Goal: Find specific page/section: Find specific page/section

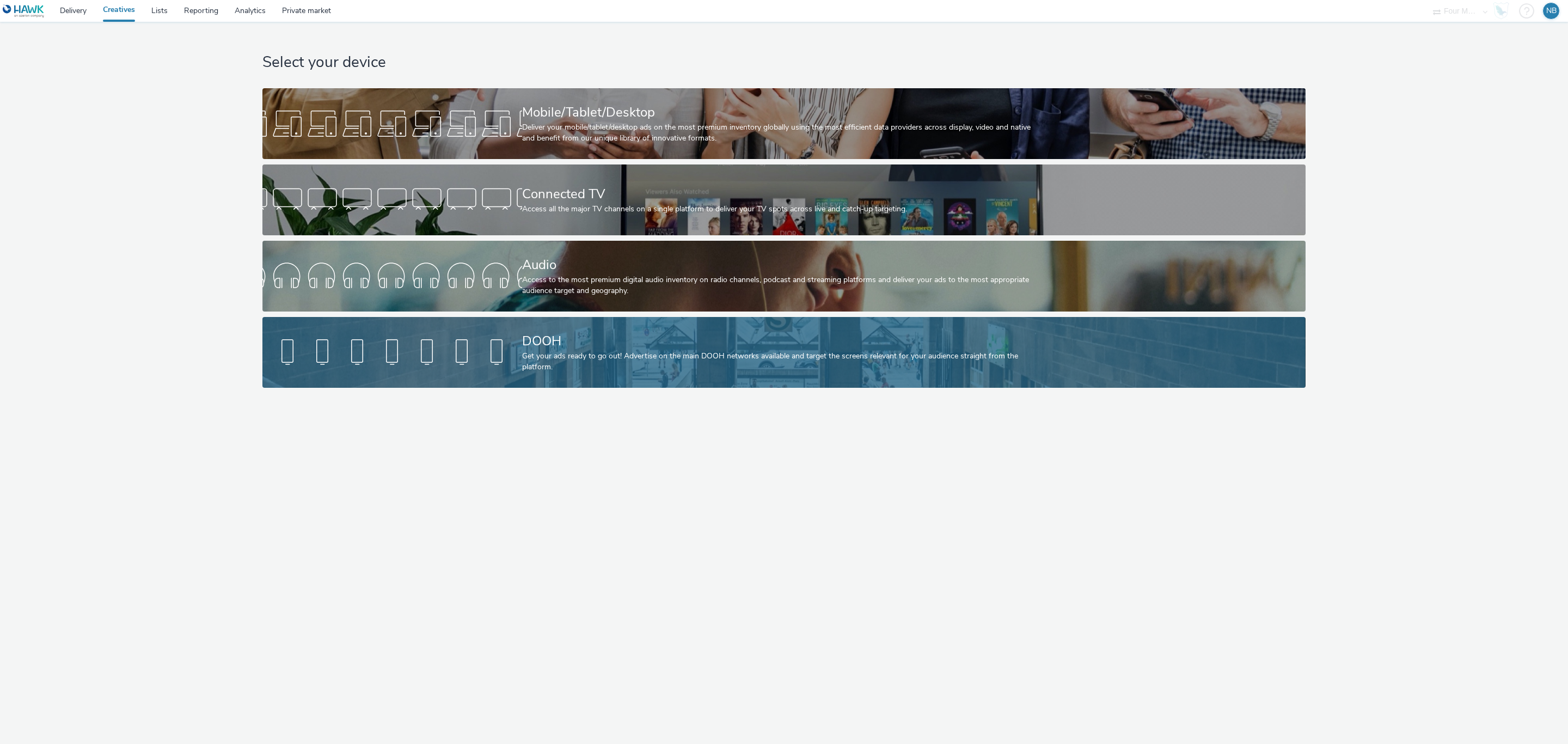
click at [562, 340] on div "DOOH" at bounding box center [782, 341] width 519 height 19
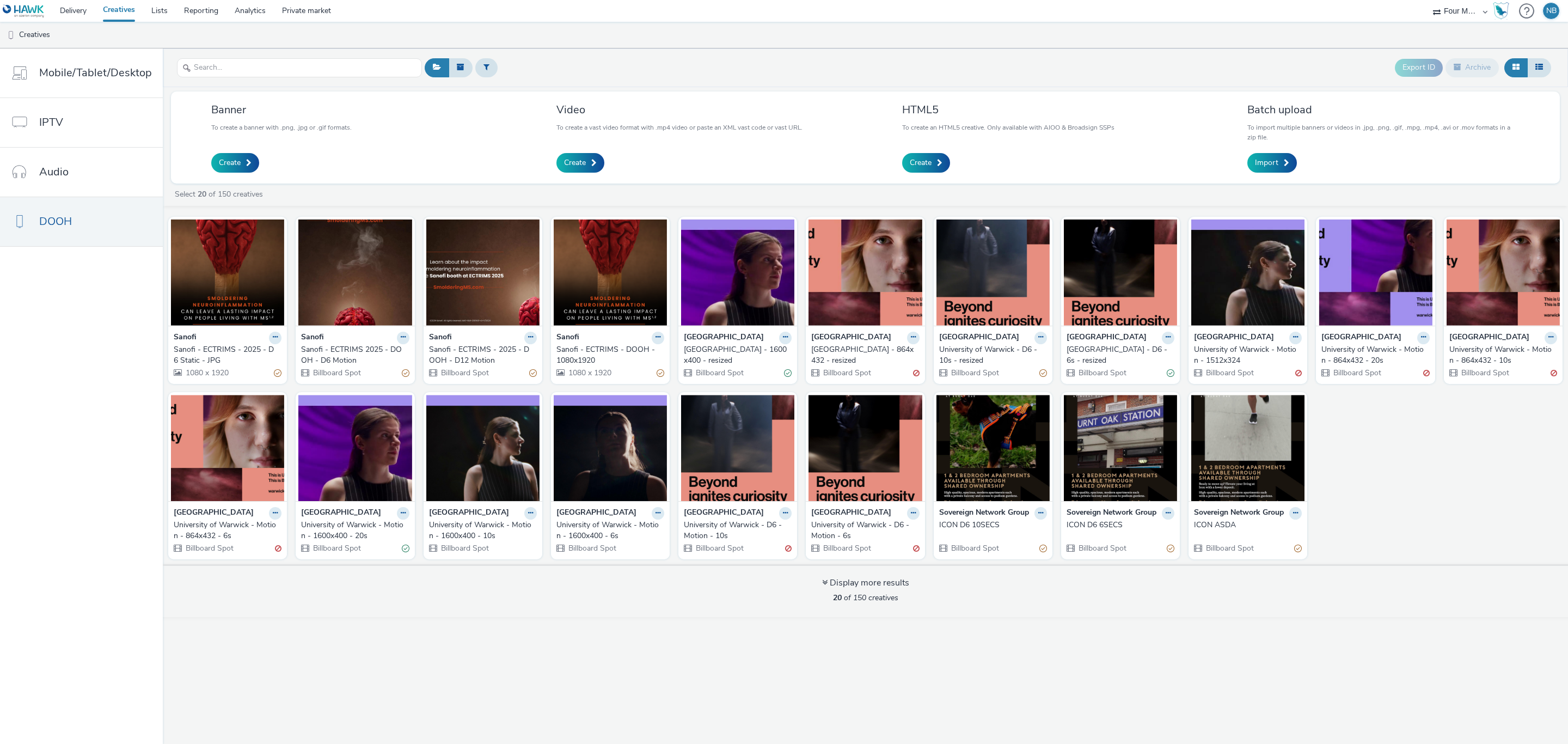
click at [474, 358] on div "Sanofi - ECTRIMS - 2025 - DOOH - D12 Motion" at bounding box center [481, 355] width 103 height 23
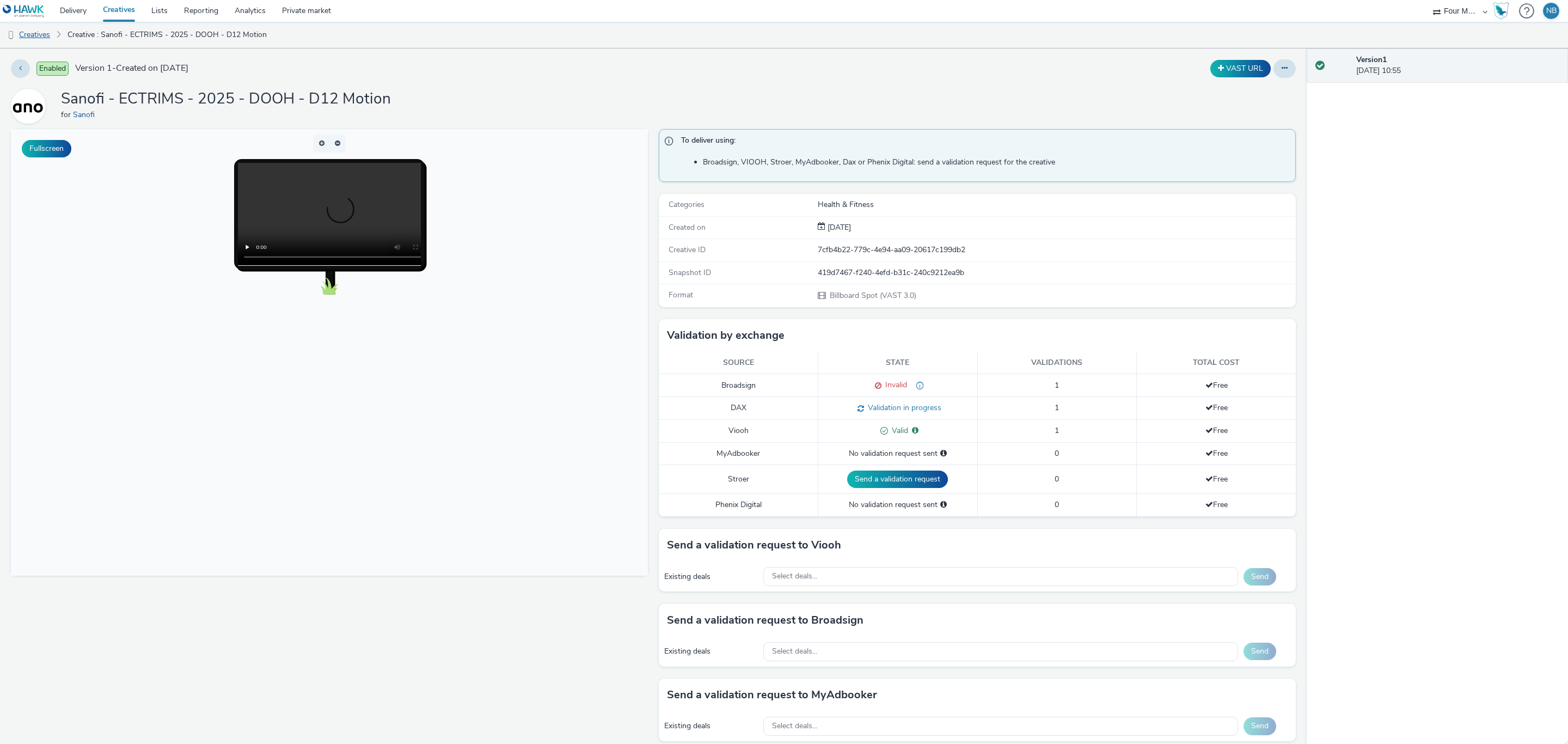
click at [30, 33] on link "Creatives" at bounding box center [28, 34] width 56 height 26
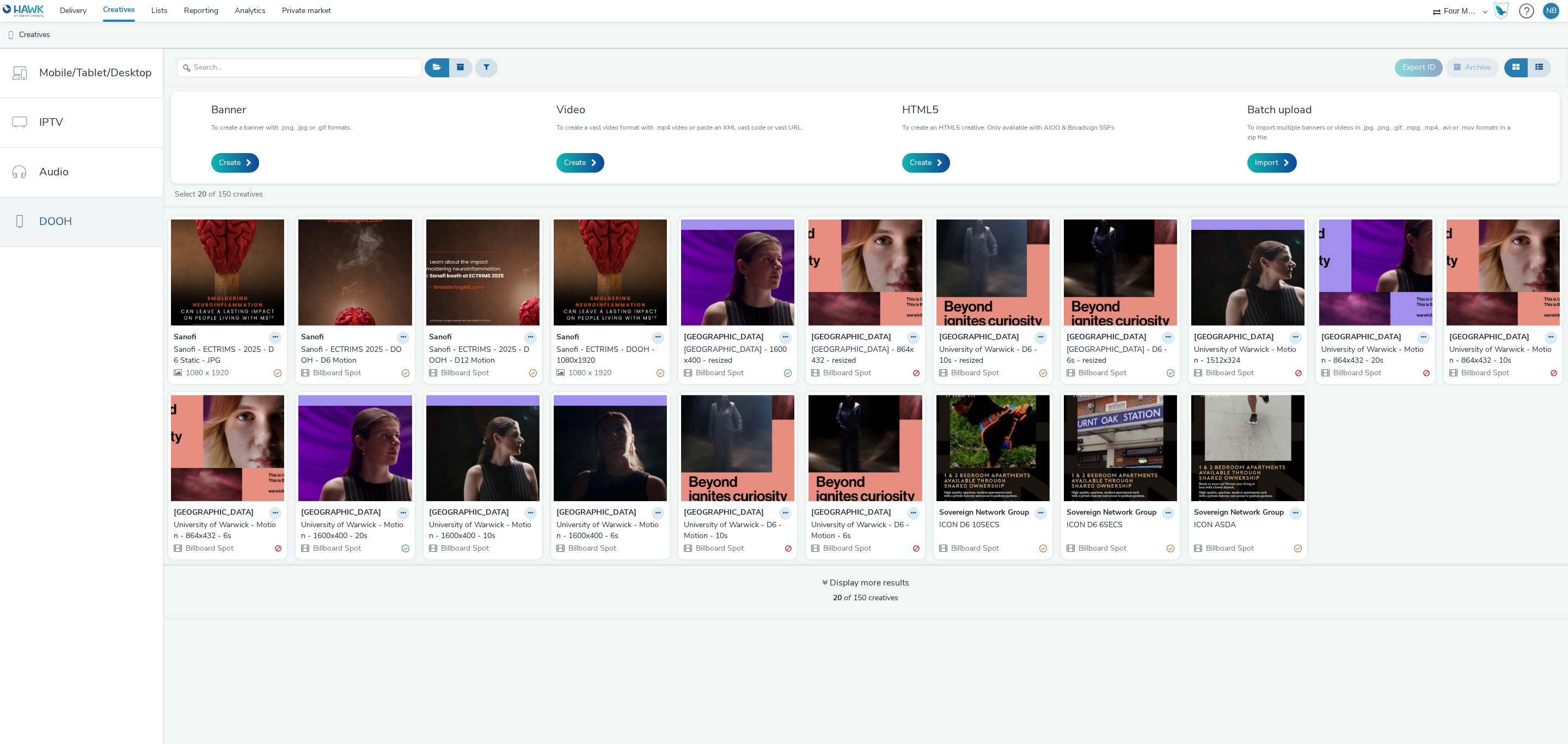
click at [221, 348] on div "Sanofi - ECTRIMS - 2025 - D6 Static - JPG" at bounding box center [225, 355] width 103 height 23
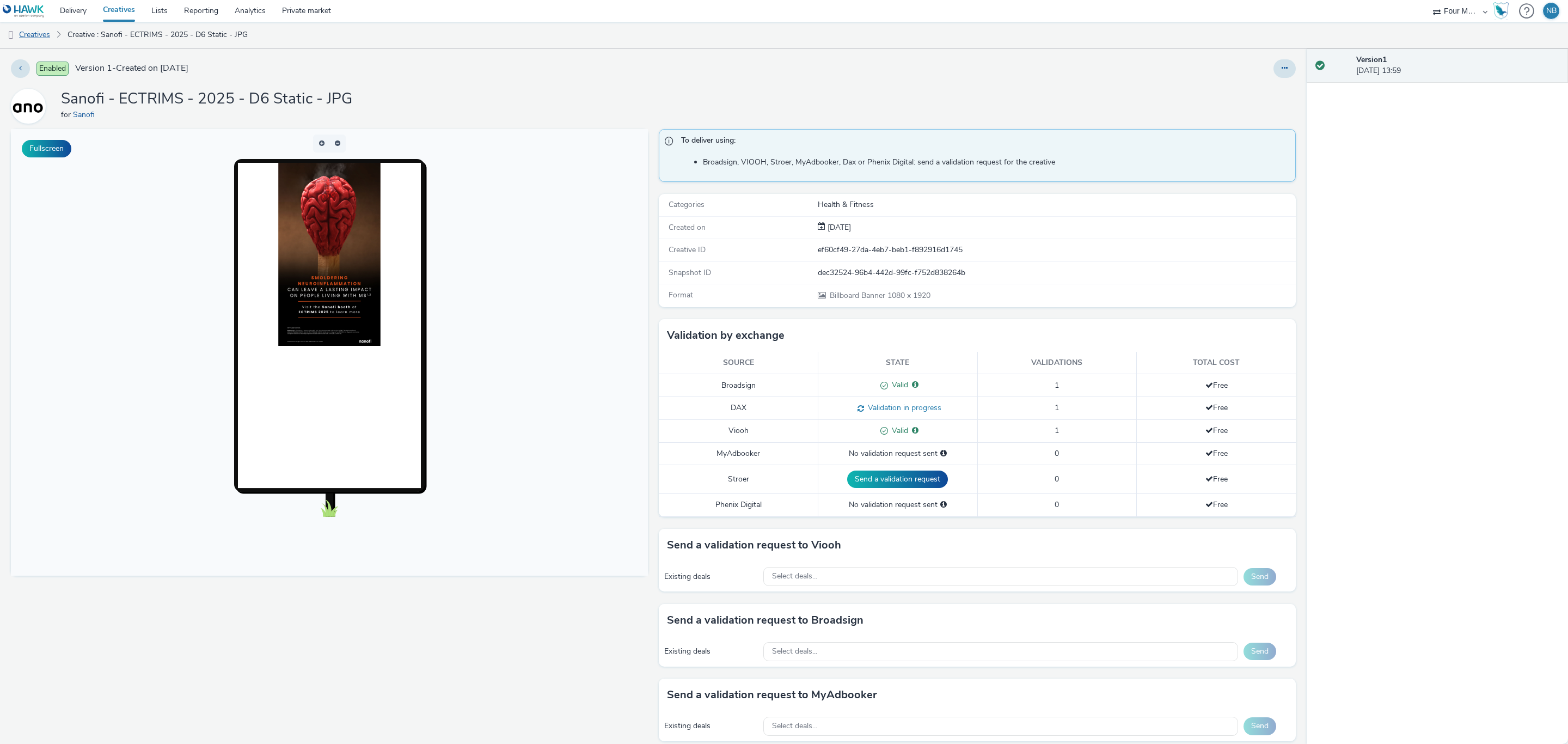
click at [31, 42] on link "Creatives" at bounding box center [28, 34] width 56 height 26
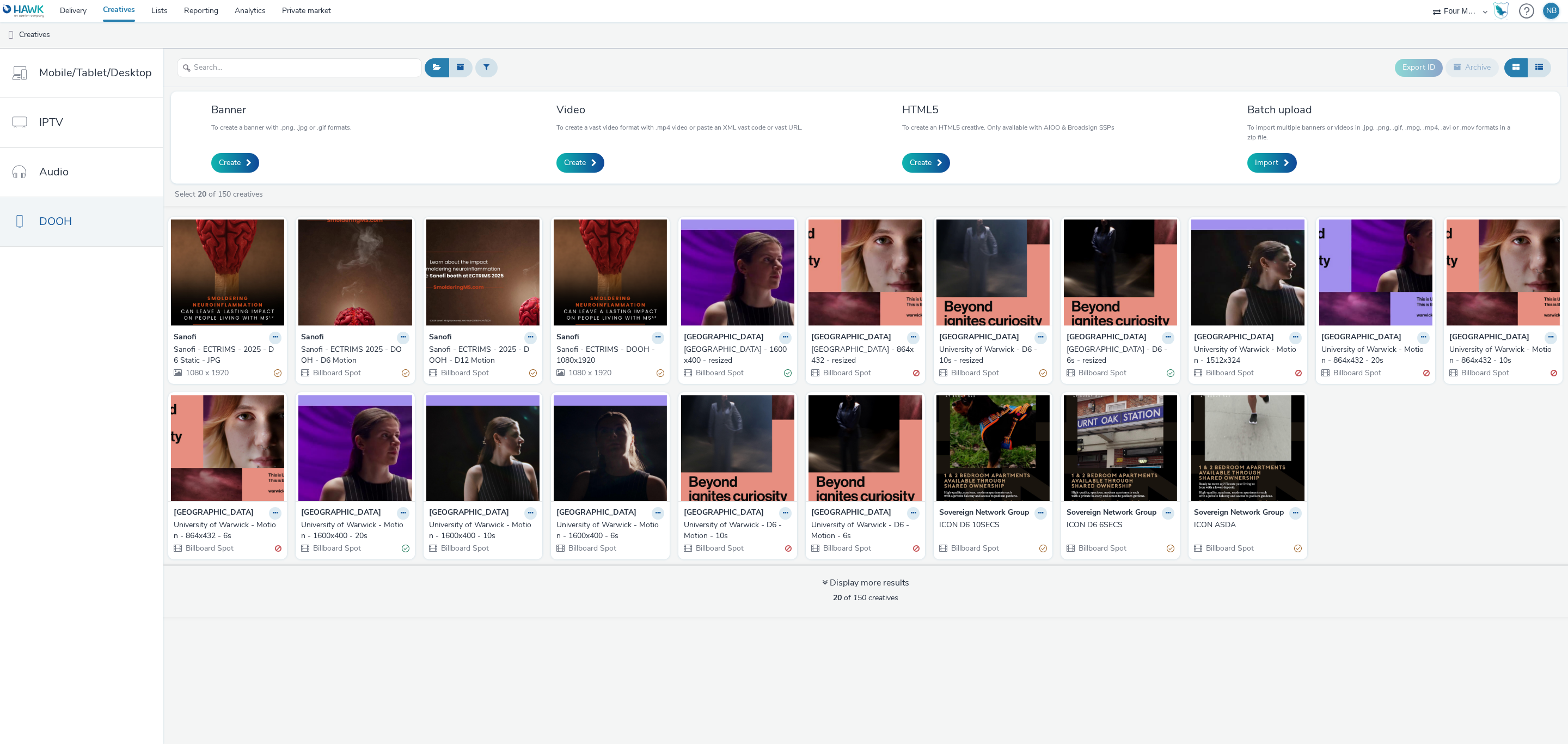
click at [569, 346] on div "Sanofi - ECTRIMS - DOOH - 1080x1920" at bounding box center [608, 355] width 103 height 23
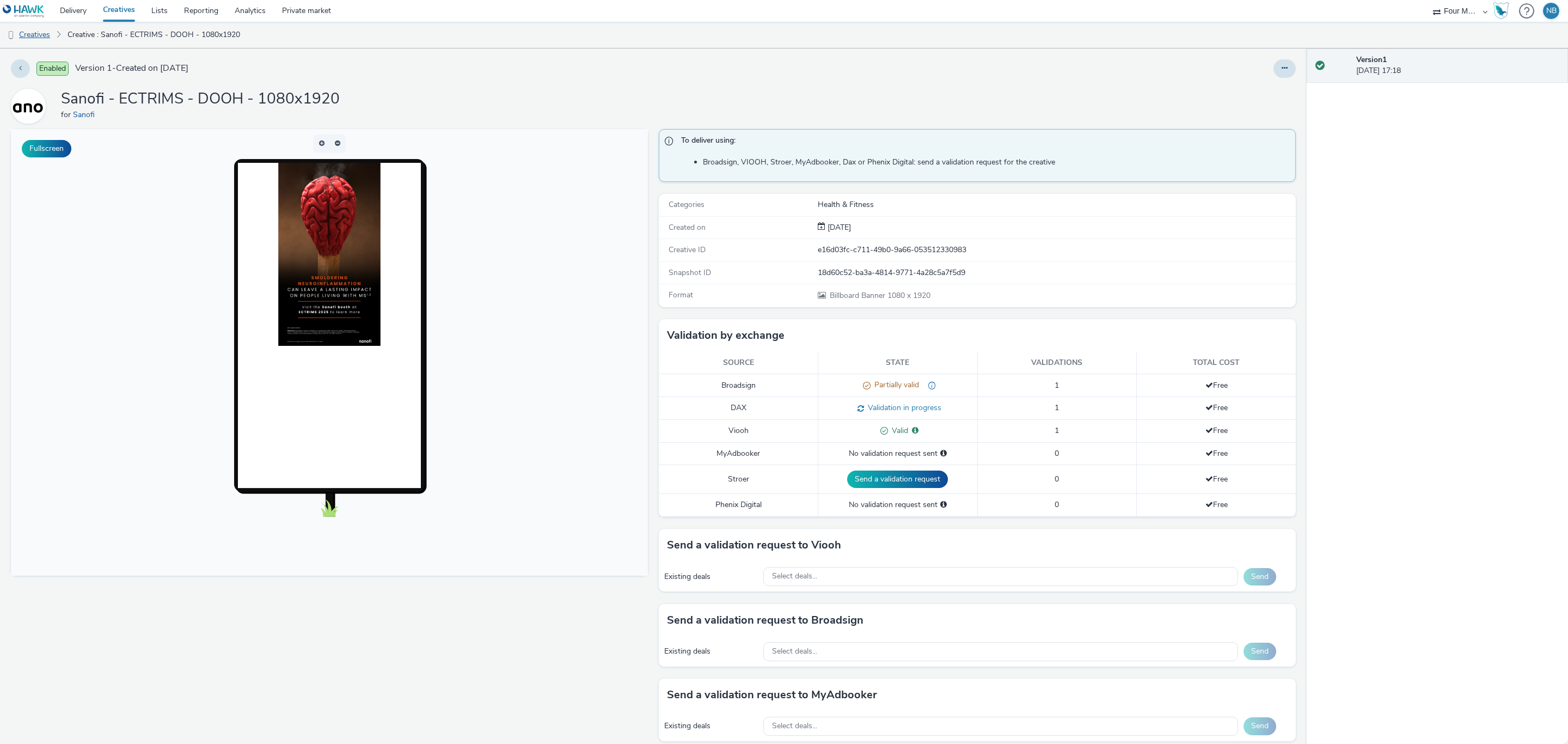
click at [46, 38] on link "Creatives" at bounding box center [28, 34] width 56 height 26
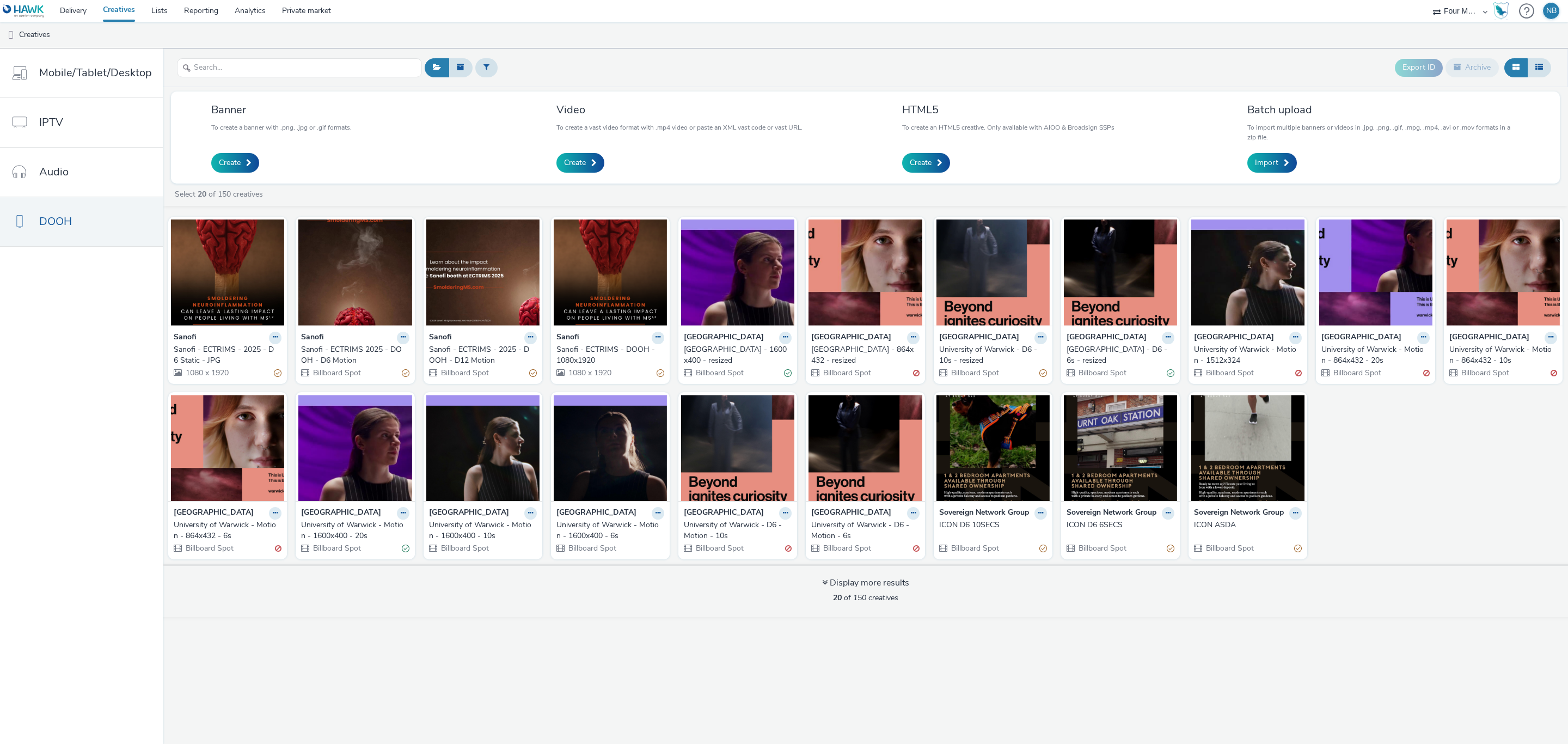
click at [368, 358] on div "Sanofi - ECTRIMS 2025 - DOOH - D6 Motion" at bounding box center [352, 355] width 103 height 23
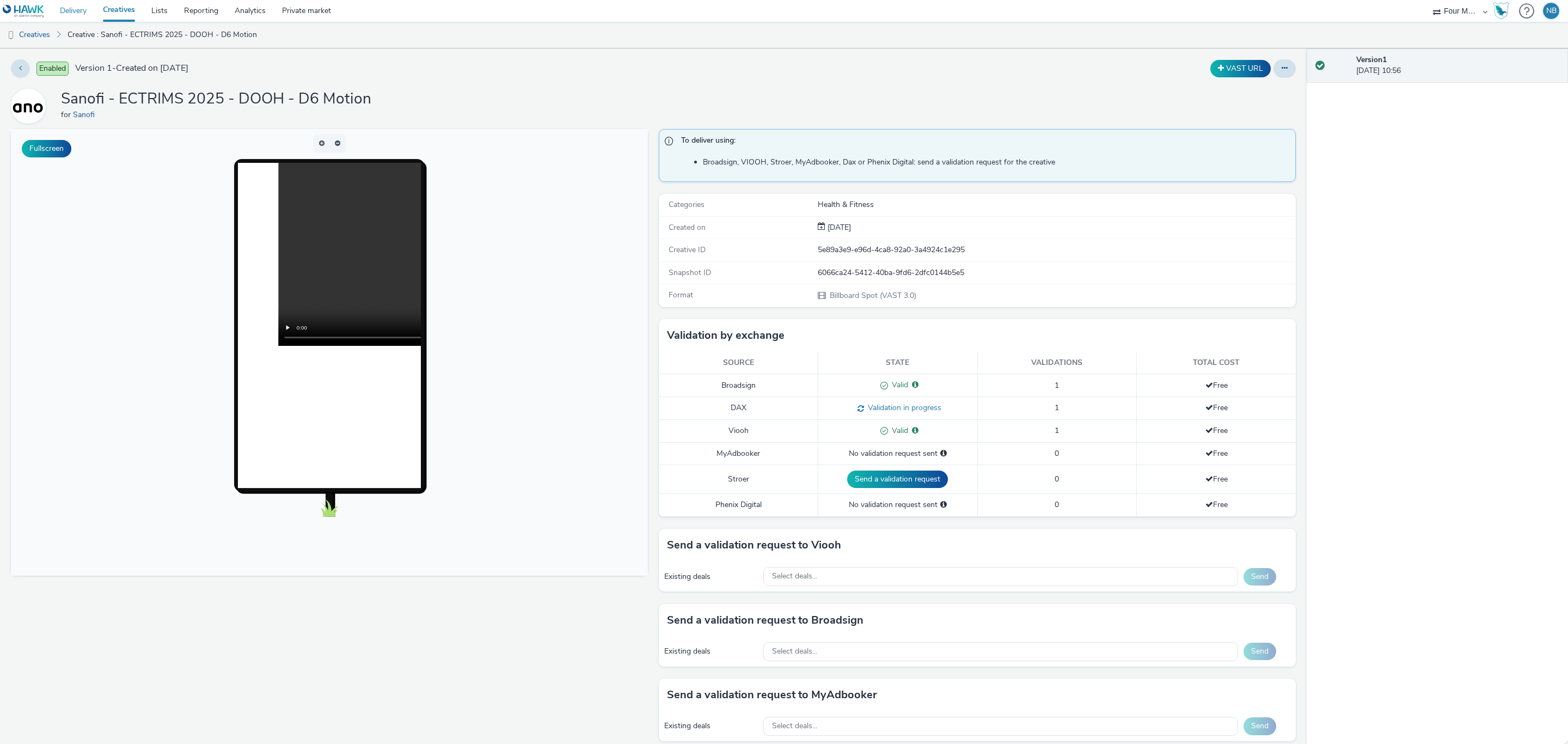
click at [87, 9] on link "Delivery" at bounding box center [73, 11] width 43 height 22
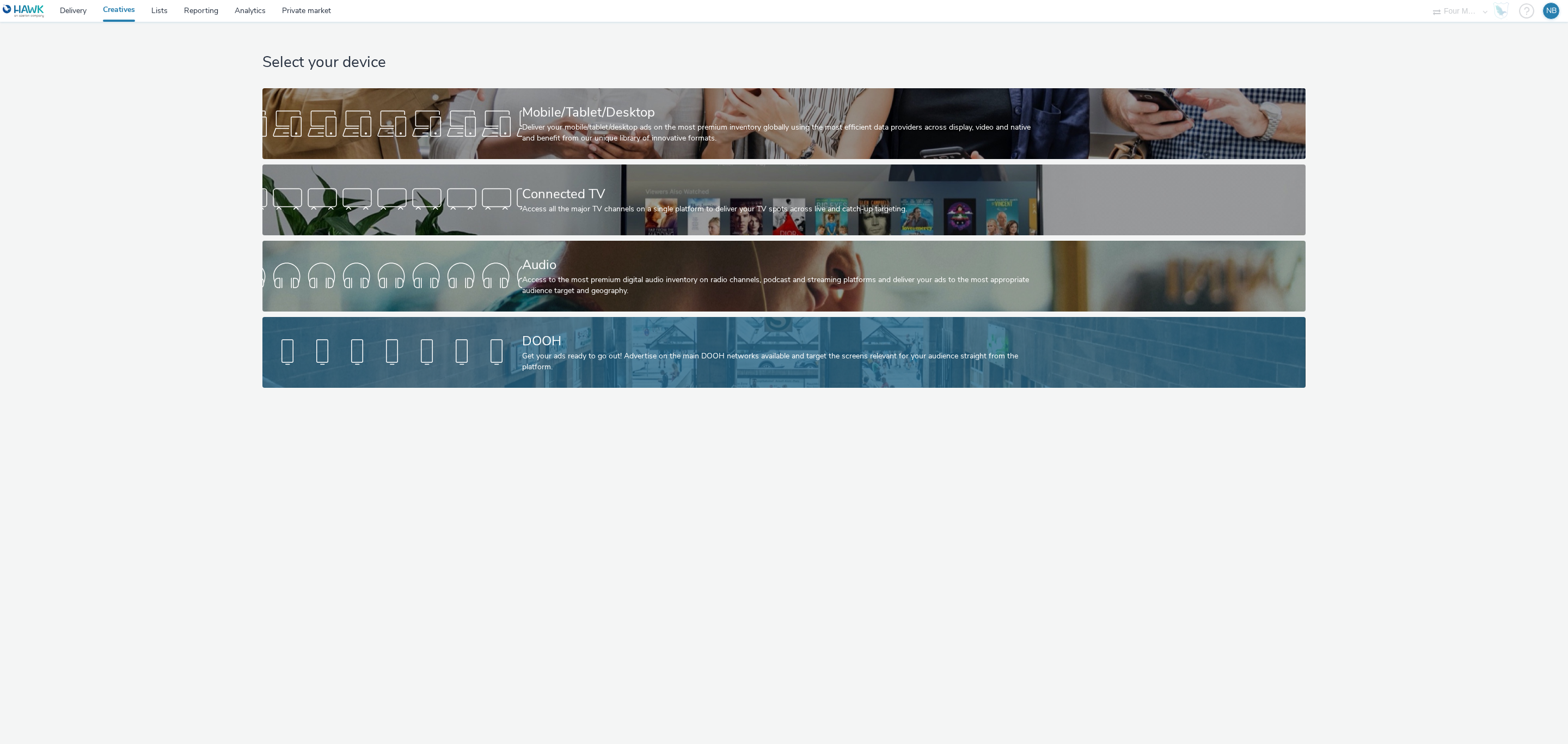
click at [582, 343] on div "DOOH" at bounding box center [782, 341] width 519 height 19
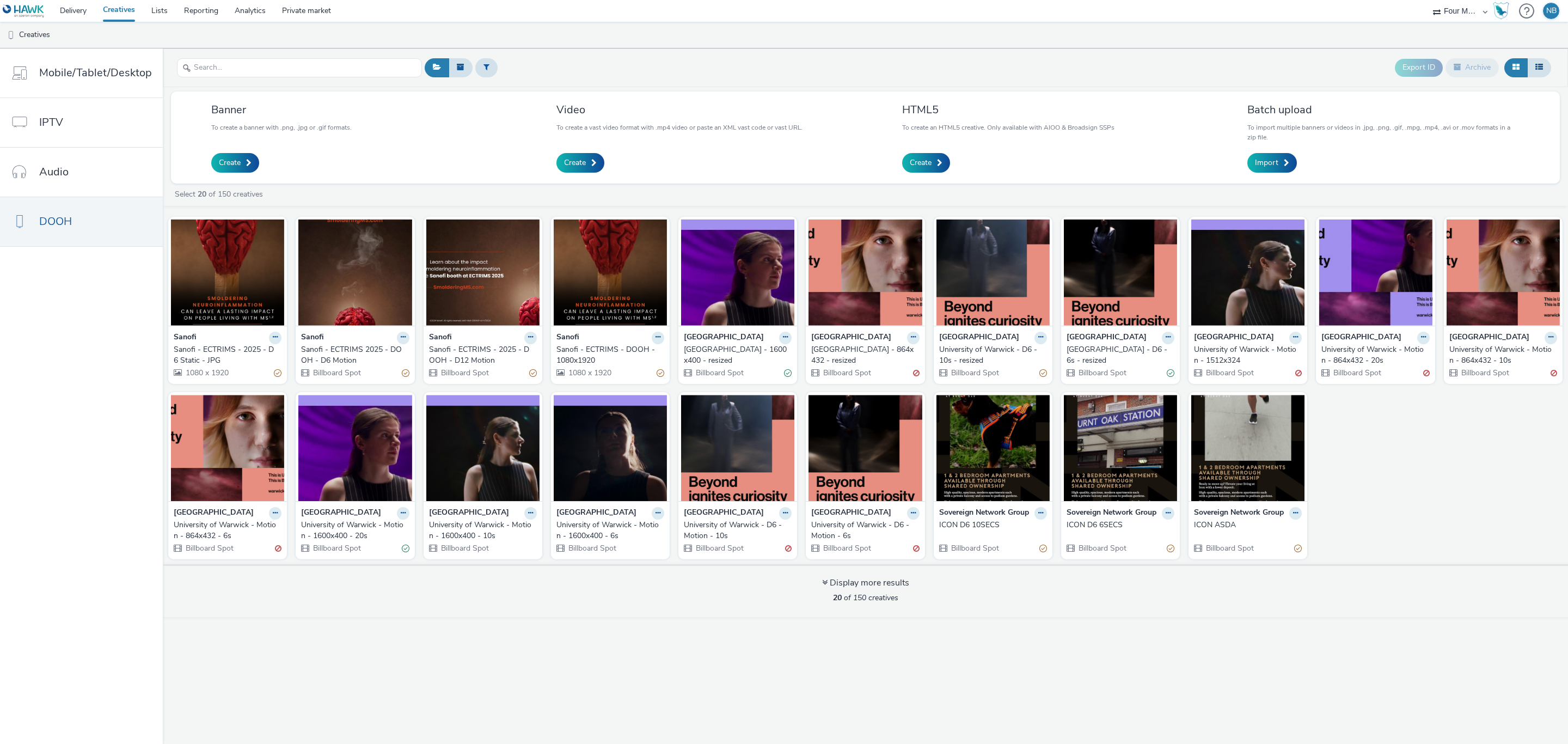
click at [590, 348] on div "Sanofi - ECTRIMS - DOOH - 1080x1920" at bounding box center [608, 355] width 103 height 23
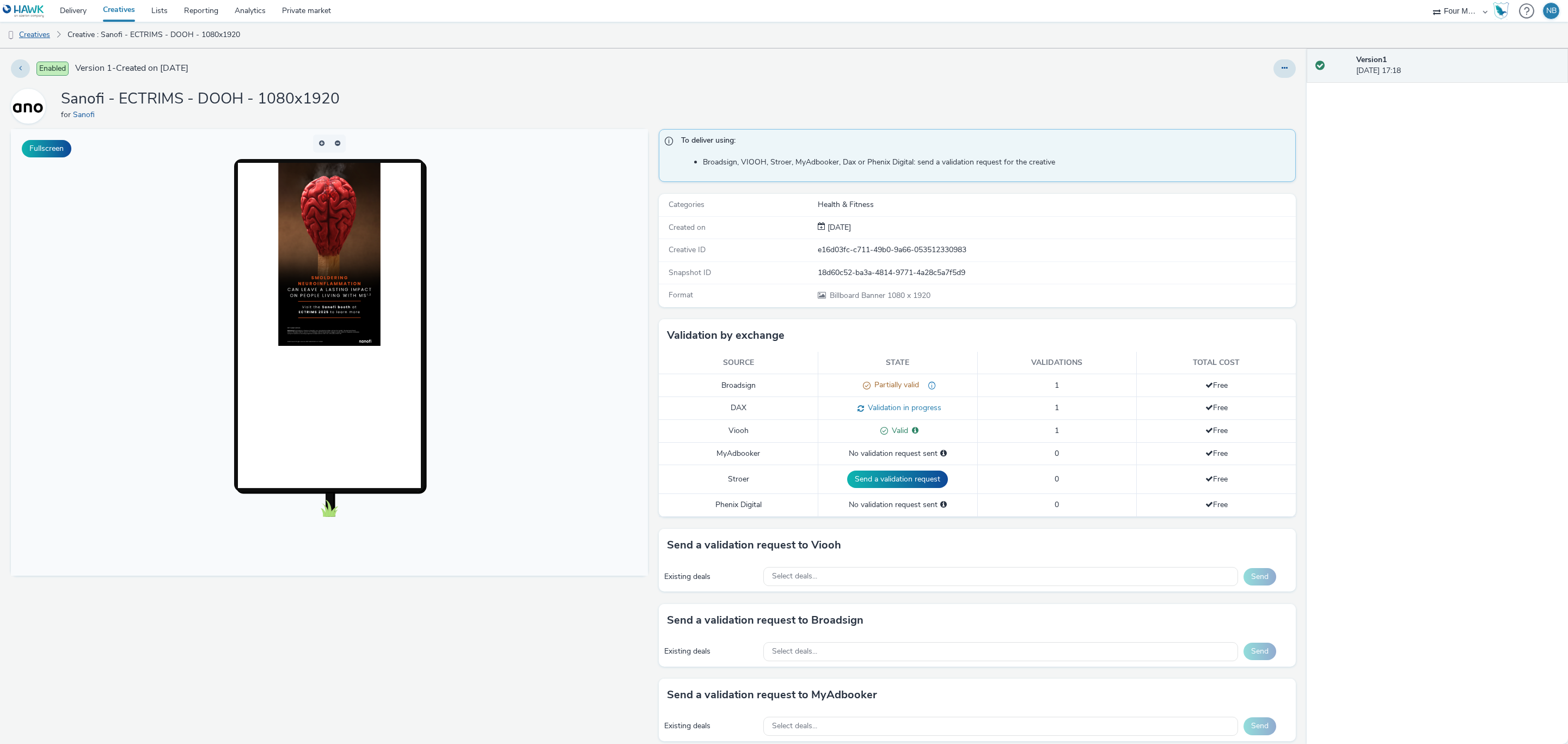
click at [36, 38] on link "Creatives" at bounding box center [28, 34] width 56 height 26
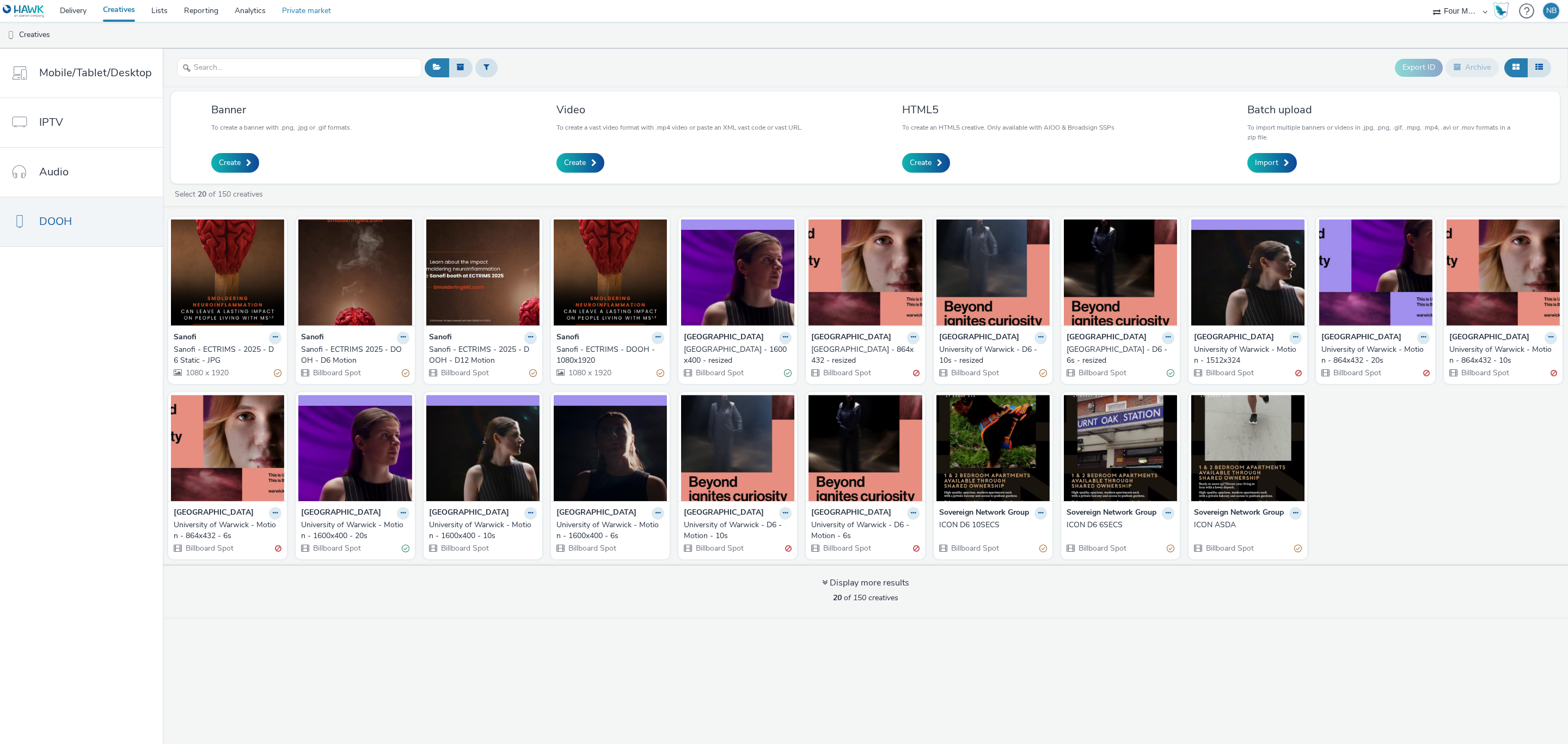
click at [304, 11] on link "Private market" at bounding box center [306, 11] width 66 height 22
